Goal: Find specific page/section: Find specific page/section

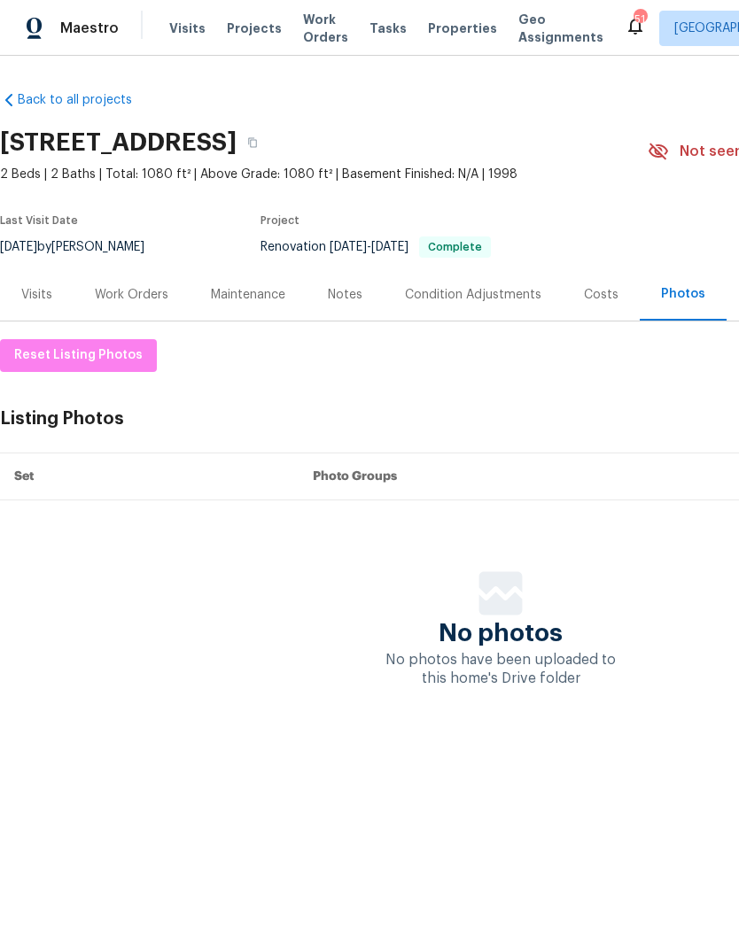
scroll to position [0, 262]
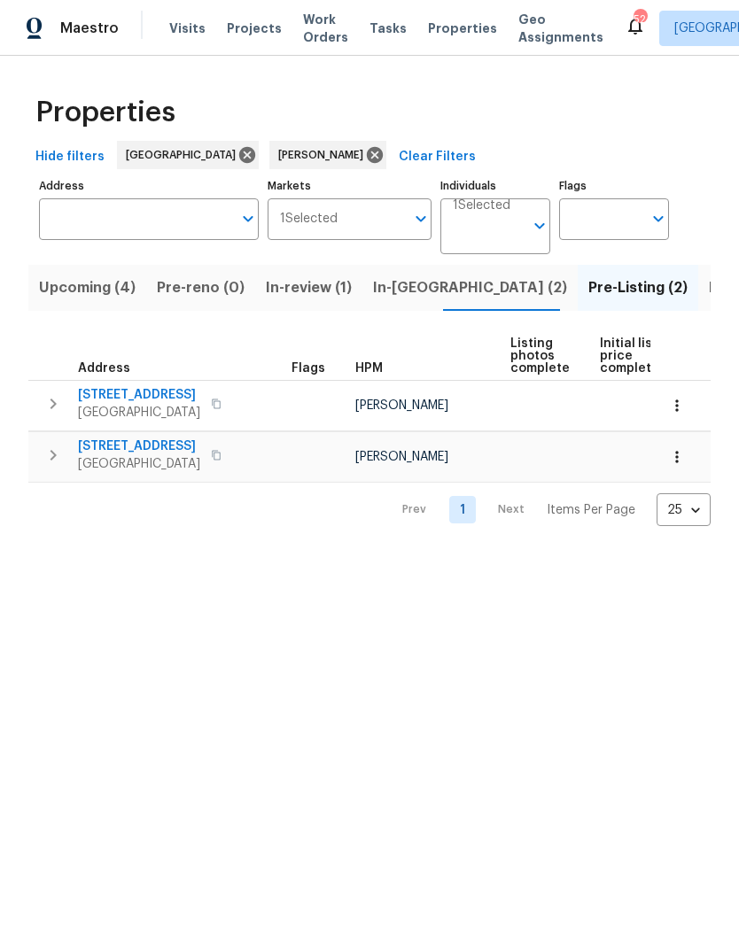
click at [167, 442] on span "10905 Brucehaven Dr" at bounding box center [139, 447] width 122 height 18
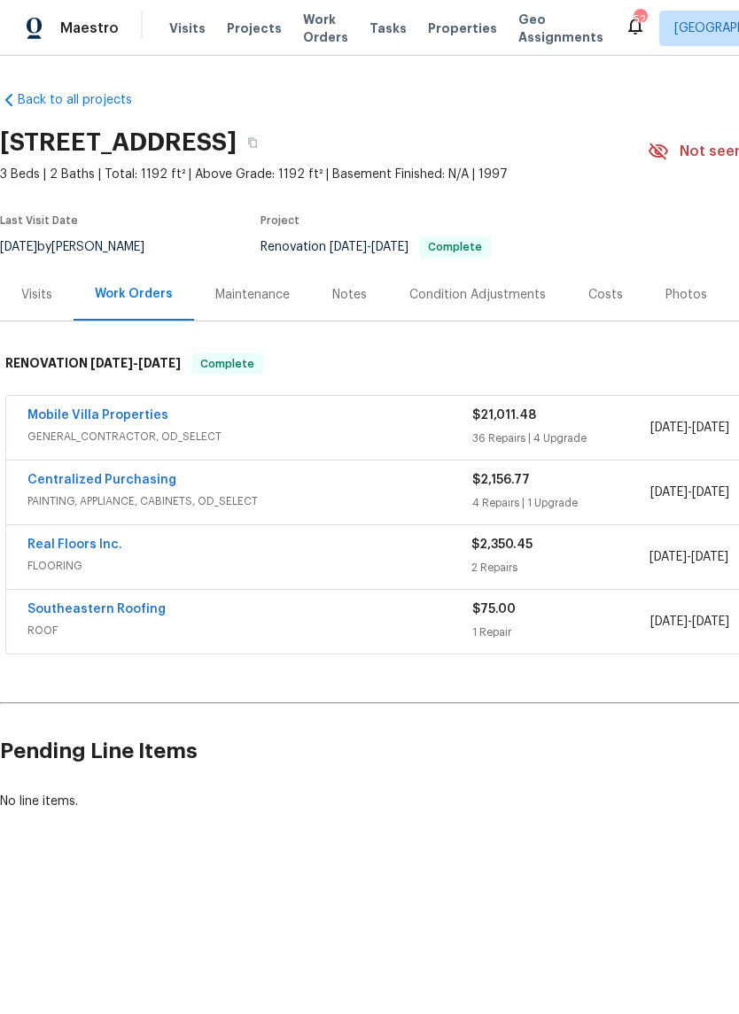
click at [684, 297] on div "Photos" at bounding box center [686, 295] width 42 height 18
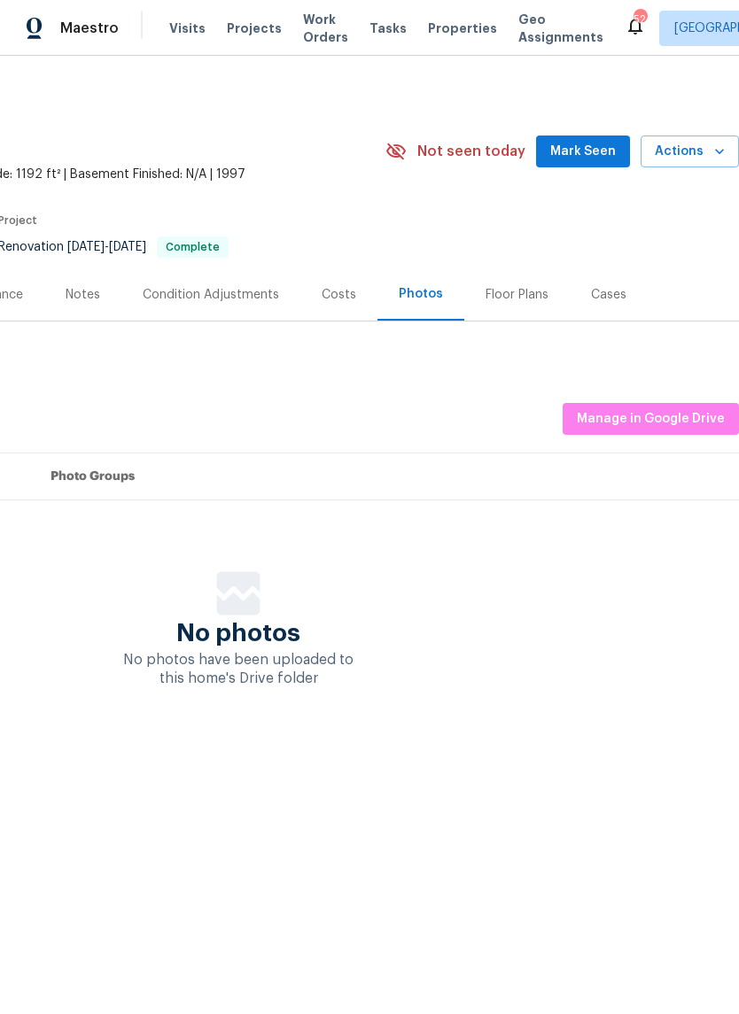
scroll to position [0, 262]
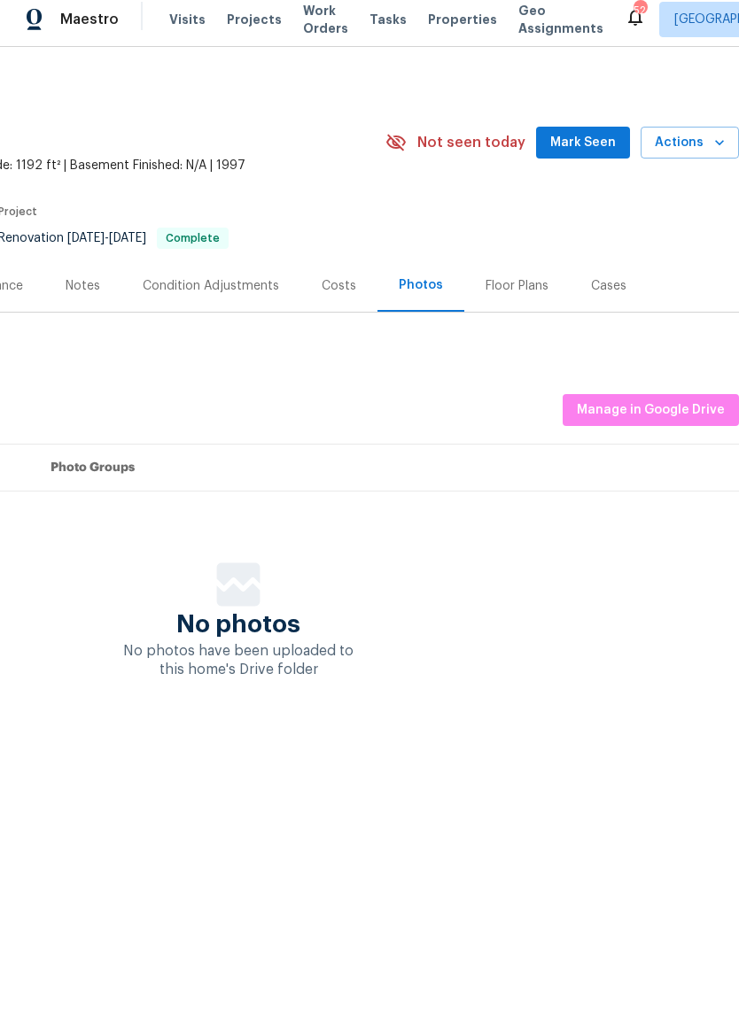
scroll to position [0, 263]
click at [658, 410] on span "Manage in Google Drive" at bounding box center [651, 419] width 148 height 22
